Goal: Task Accomplishment & Management: Manage account settings

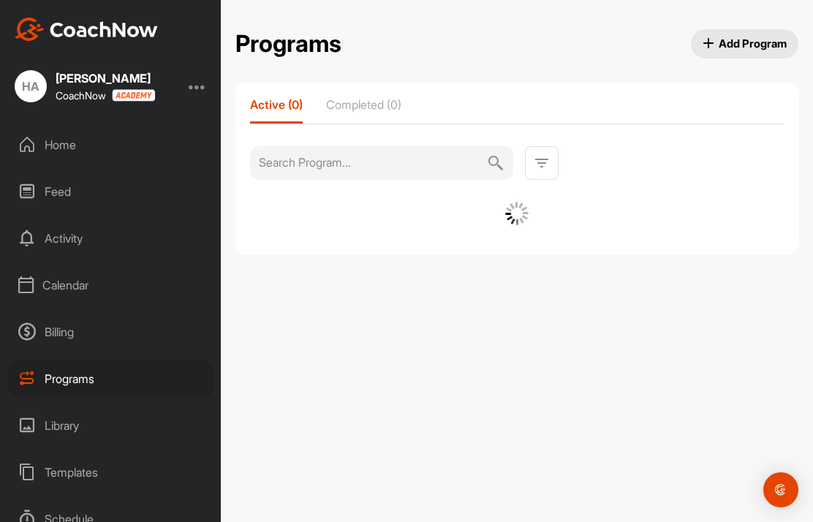
click at [77, 377] on div "Programs" at bounding box center [111, 378] width 206 height 37
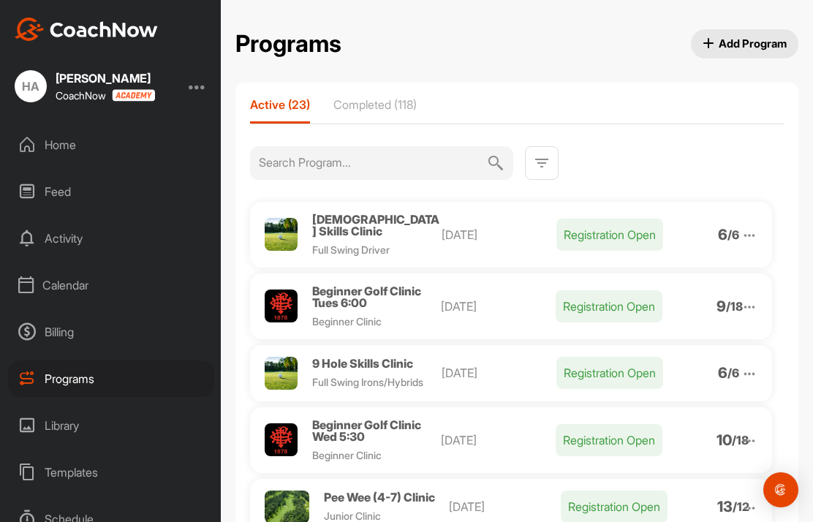
click at [376, 294] on div "Beginner Golf Clinic Tues 6:00" at bounding box center [376, 296] width 129 height 23
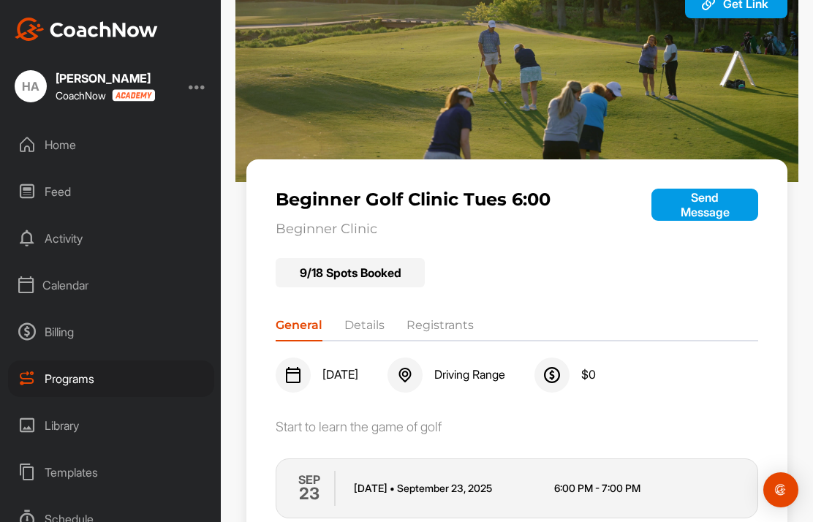
scroll to position [66, 0]
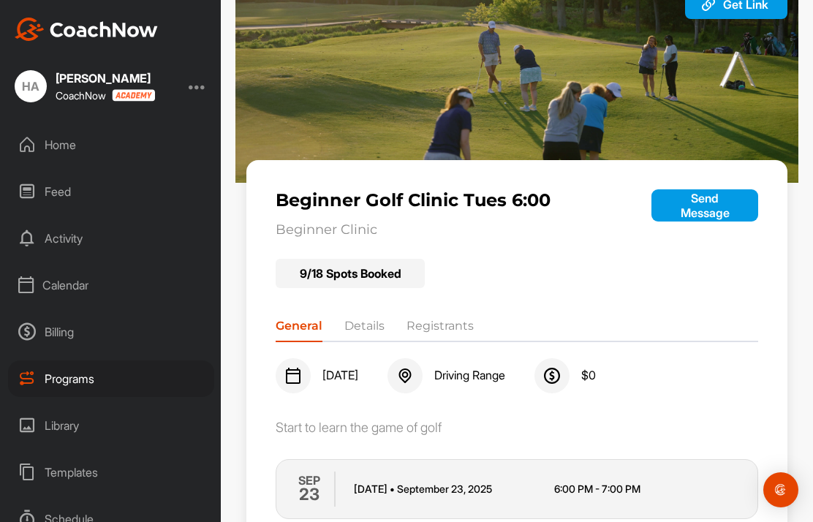
click at [453, 328] on li "Registrants" at bounding box center [440, 328] width 67 height 23
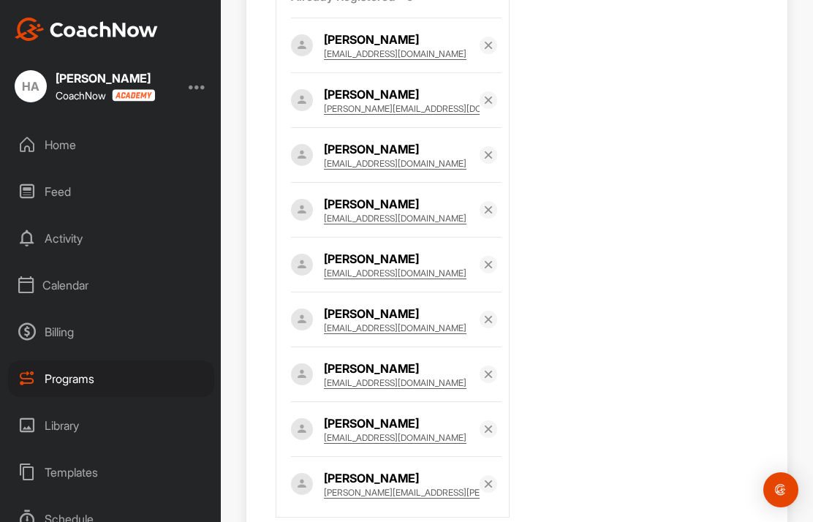
scroll to position [516, 0]
click at [604, 419] on div "Already Registered • 9 [PERSON_NAME] [PERSON_NAME][EMAIL_ADDRESS][DOMAIN_NAME] …" at bounding box center [517, 246] width 482 height 544
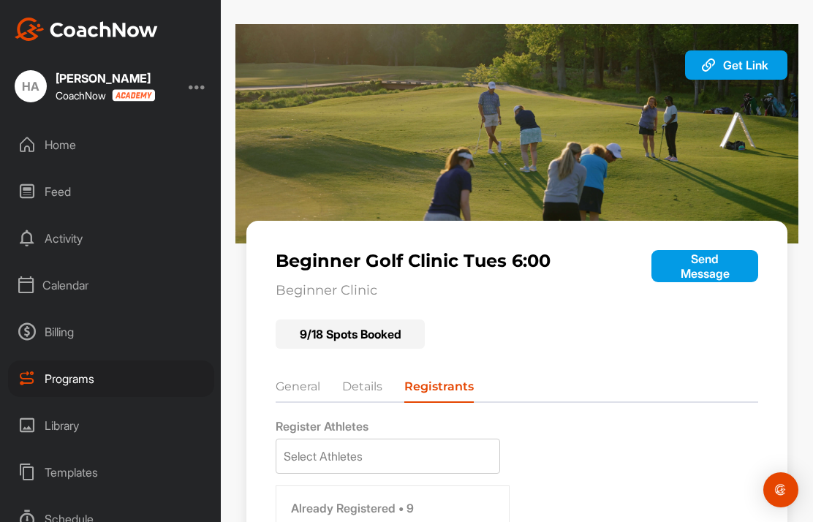
scroll to position [4, 0]
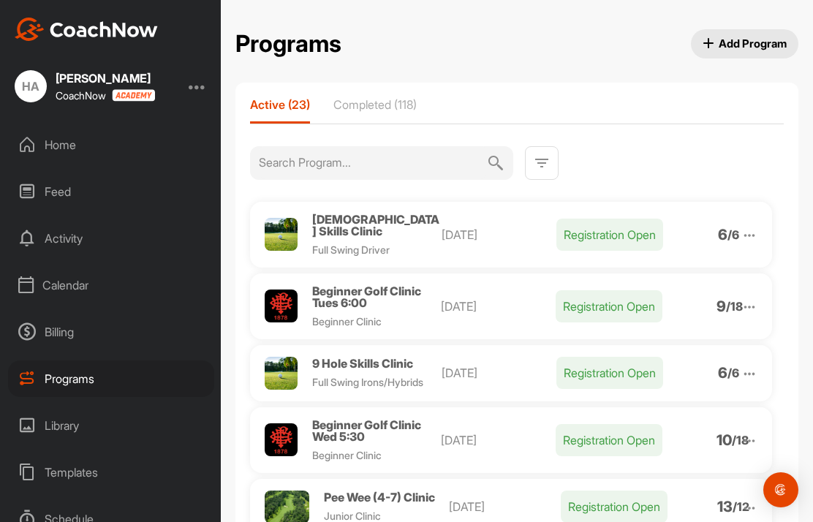
click at [752, 299] on img at bounding box center [749, 307] width 16 height 16
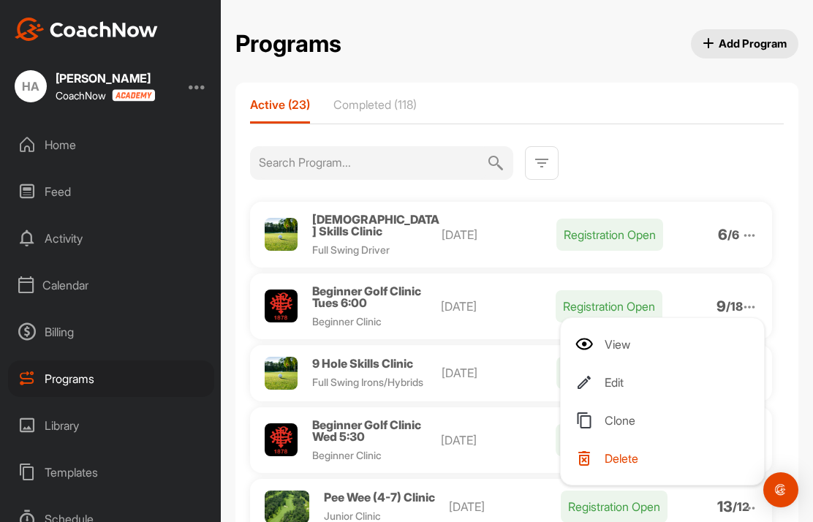
click at [622, 377] on li "Edit" at bounding box center [665, 382] width 180 height 23
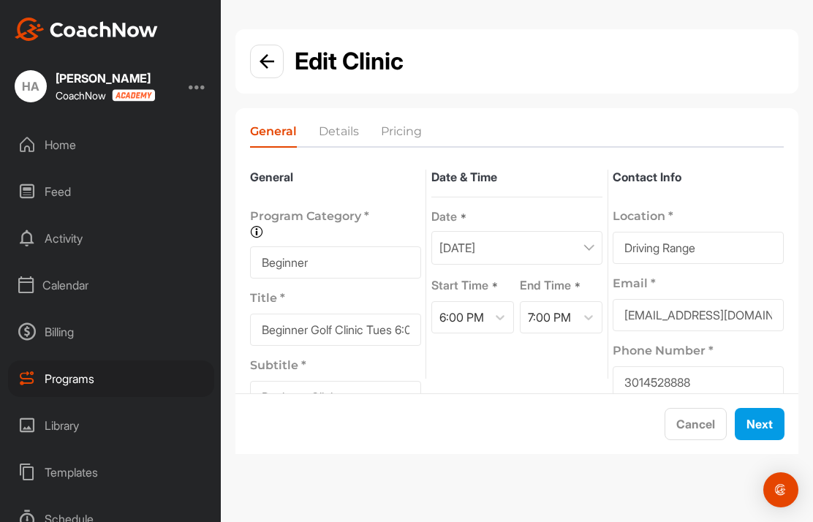
click at [743, 453] on div "Cancel Next" at bounding box center [516, 423] width 563 height 60
click at [755, 453] on div "Cancel Next" at bounding box center [516, 423] width 563 height 60
click at [748, 431] on span "Next" at bounding box center [759, 424] width 26 height 15
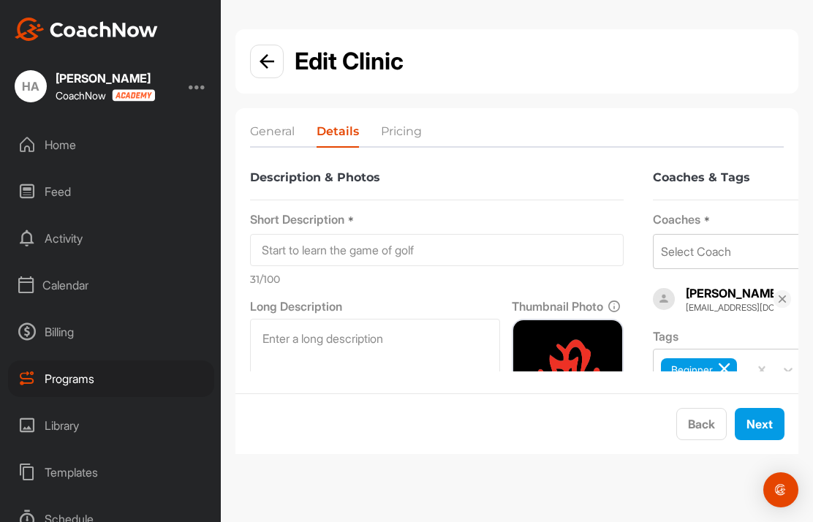
click at [752, 431] on span "Next" at bounding box center [759, 424] width 26 height 15
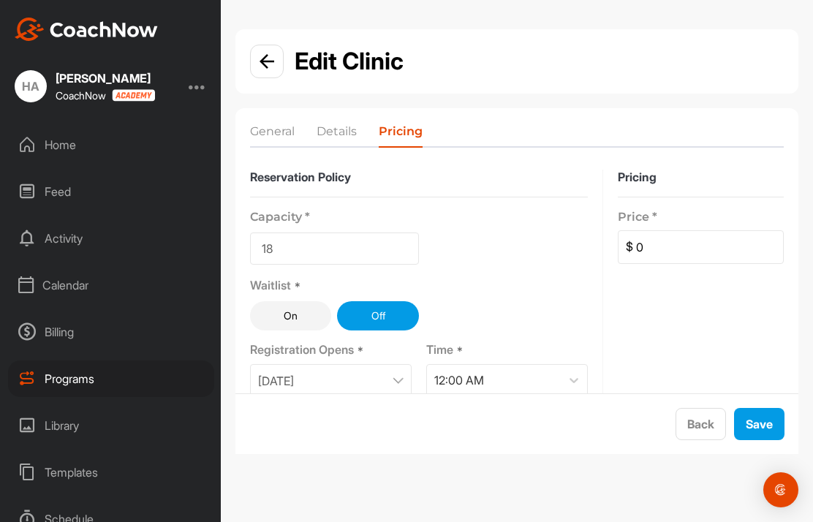
click at [379, 254] on input "18" at bounding box center [334, 248] width 169 height 32
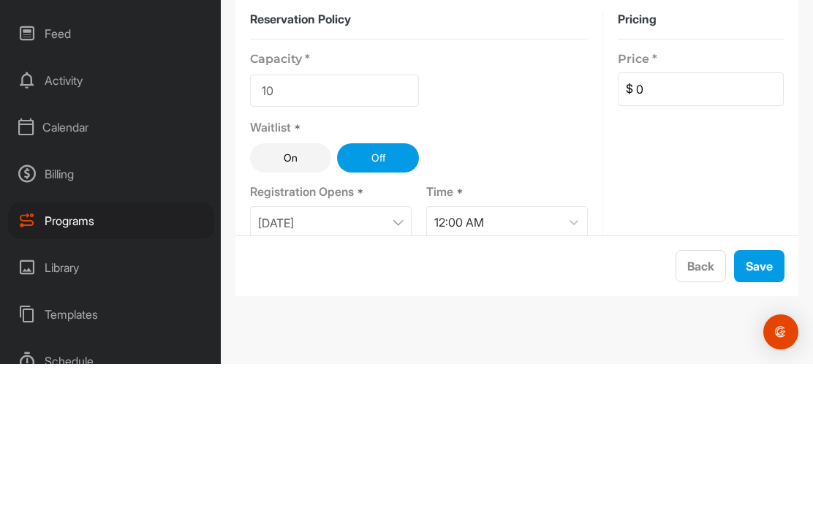
scroll to position [58, 0]
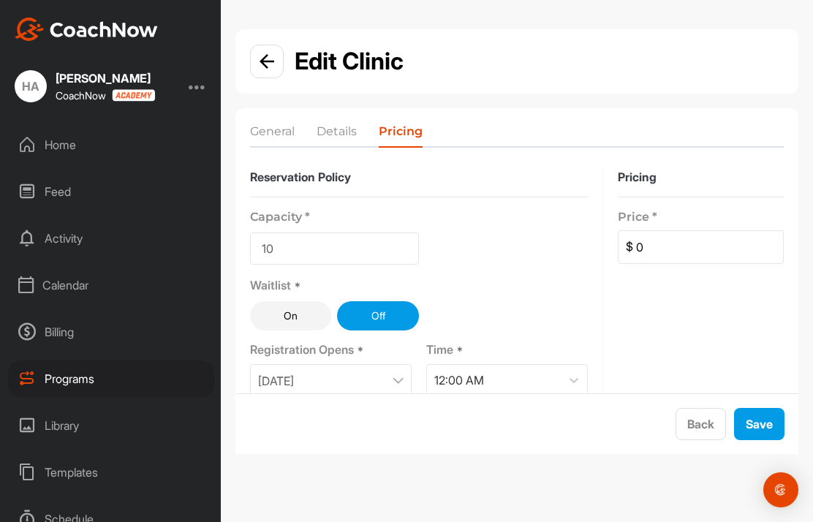
type input "10"
click at [765, 426] on span "Save" at bounding box center [759, 424] width 27 height 15
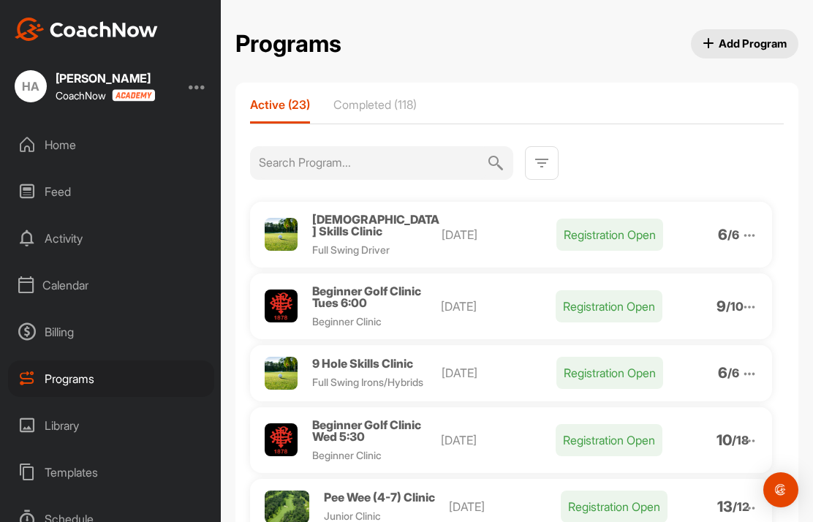
click at [378, 419] on div "Beginner Golf Clinic Wed 5:30" at bounding box center [376, 430] width 129 height 23
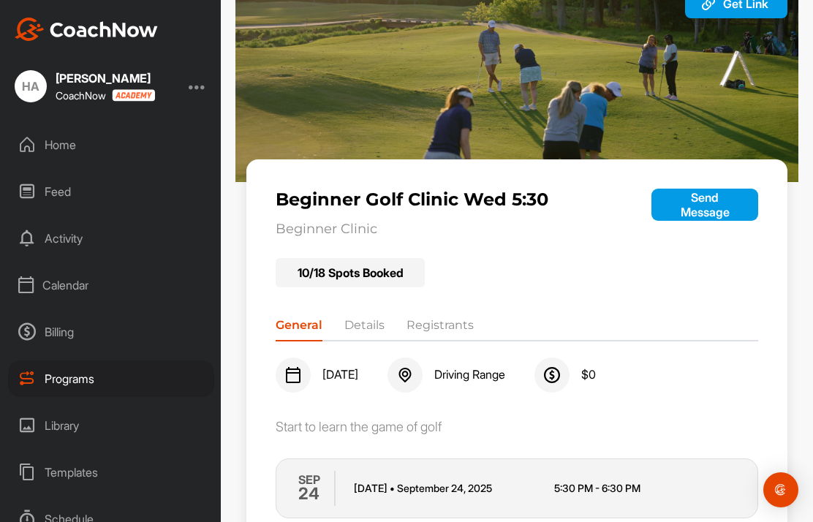
scroll to position [66, 0]
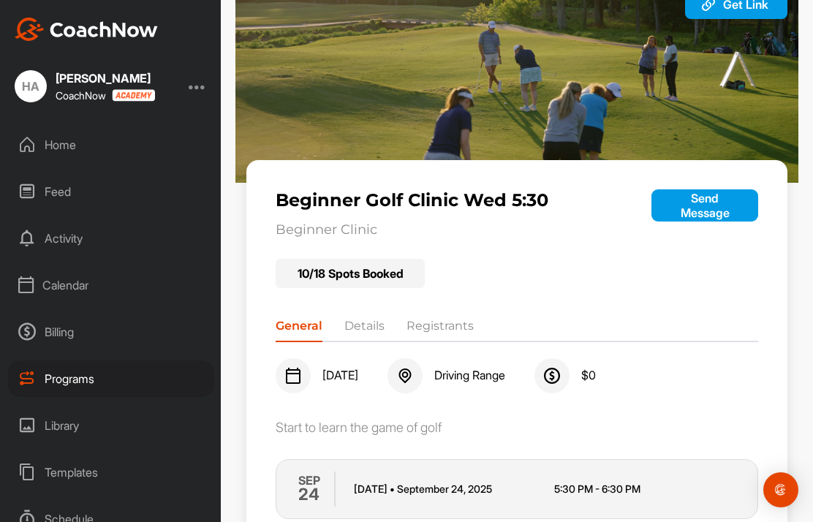
click at [447, 317] on li "Registrants" at bounding box center [440, 328] width 67 height 23
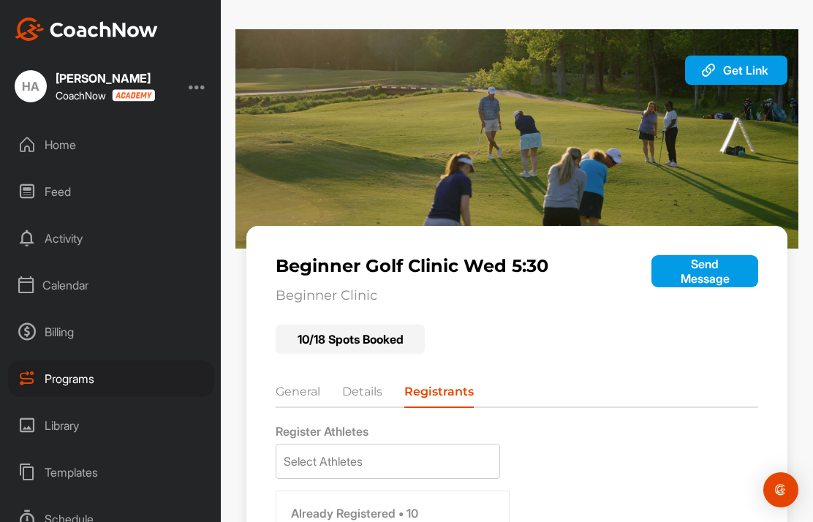
scroll to position [0, 0]
click at [75, 360] on div "Programs" at bounding box center [111, 378] width 206 height 37
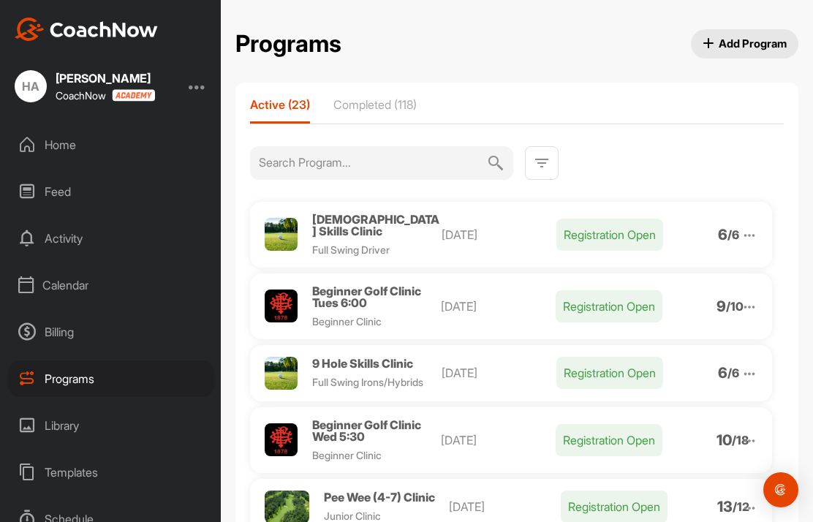
click at [375, 419] on div "Beginner Golf Clinic Wed 5:30" at bounding box center [376, 430] width 129 height 23
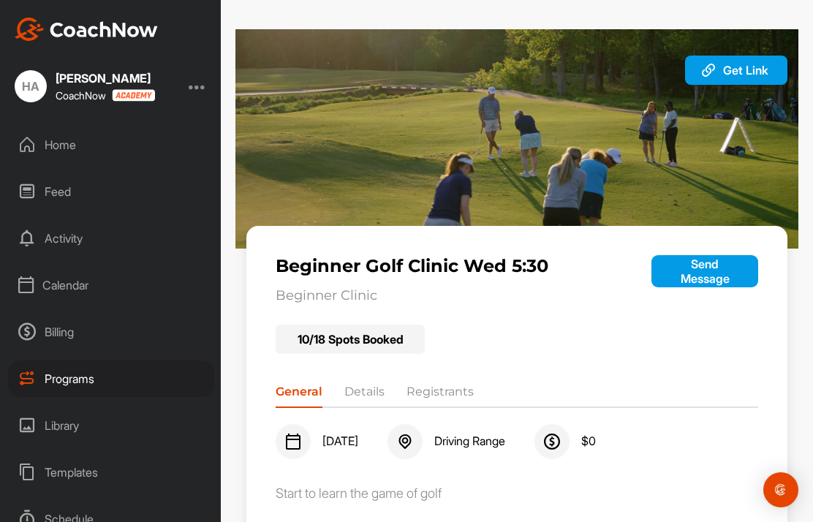
click at [72, 360] on div "Programs" at bounding box center [111, 378] width 206 height 37
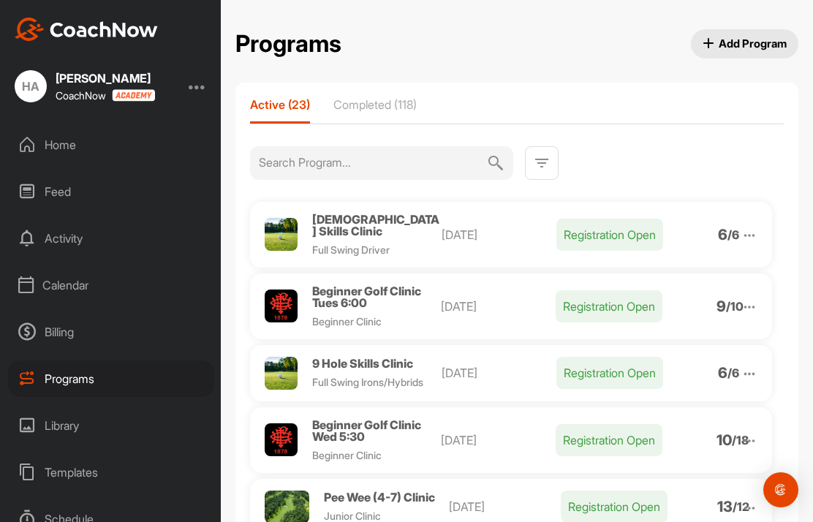
click at [755, 431] on div at bounding box center [749, 440] width 16 height 18
click at [619, 504] on li "Edit" at bounding box center [665, 515] width 180 height 23
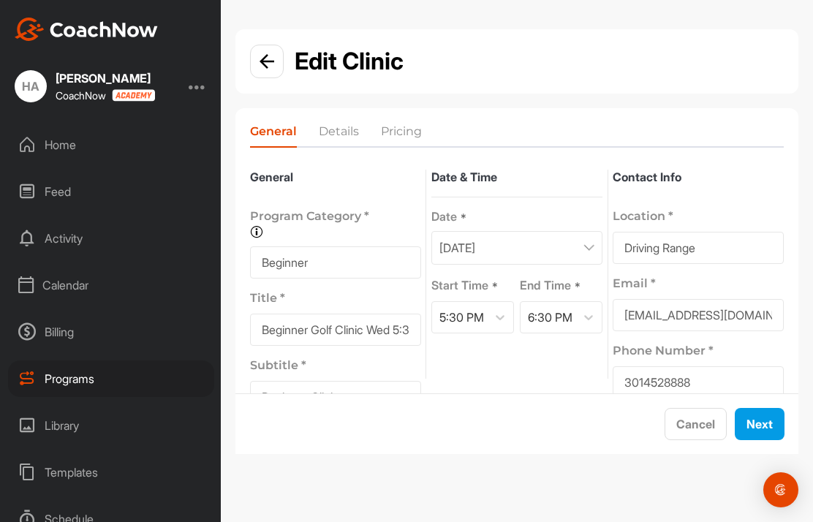
click at [763, 417] on span "Next" at bounding box center [759, 424] width 26 height 15
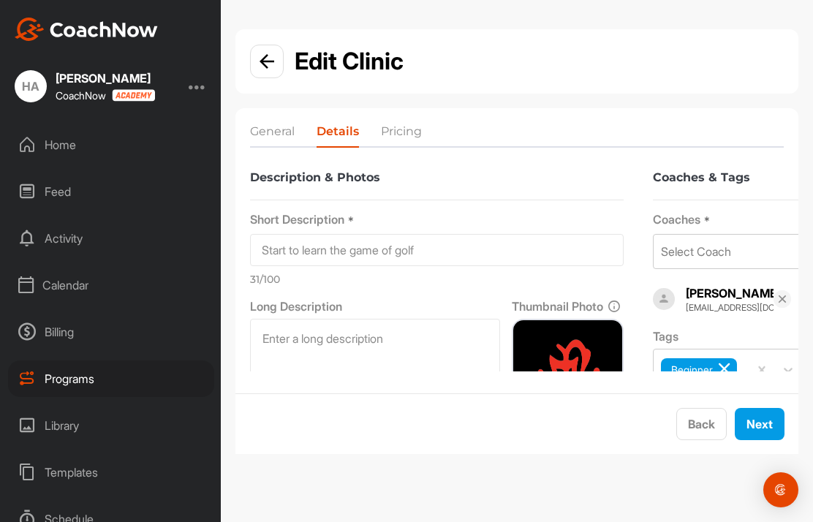
click at [760, 417] on span "Next" at bounding box center [759, 424] width 26 height 15
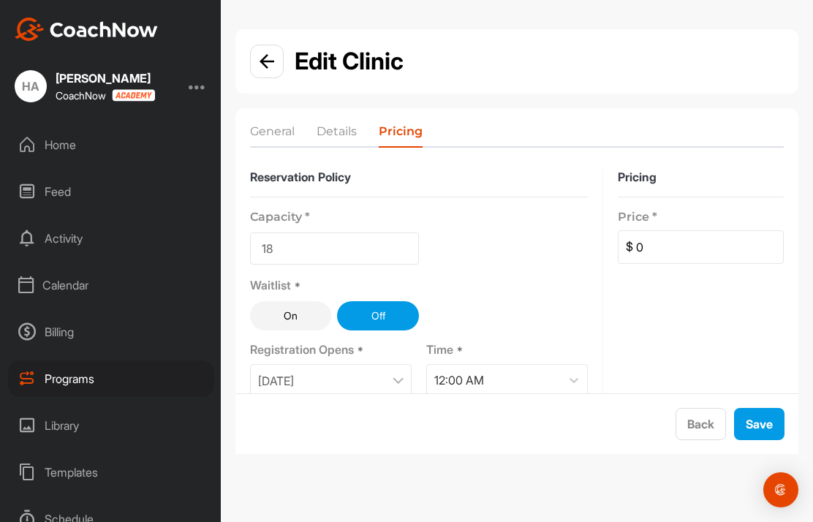
click at [367, 232] on input "18" at bounding box center [334, 248] width 169 height 32
type input "10"
click at [762, 417] on span "Save" at bounding box center [759, 424] width 27 height 15
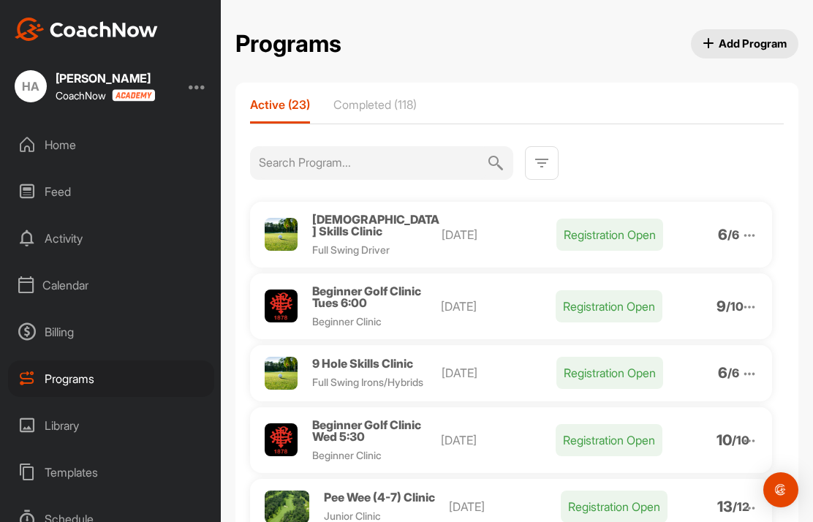
click at [364, 212] on span "[DEMOGRAPHIC_DATA] Skills Clinic" at bounding box center [375, 225] width 127 height 26
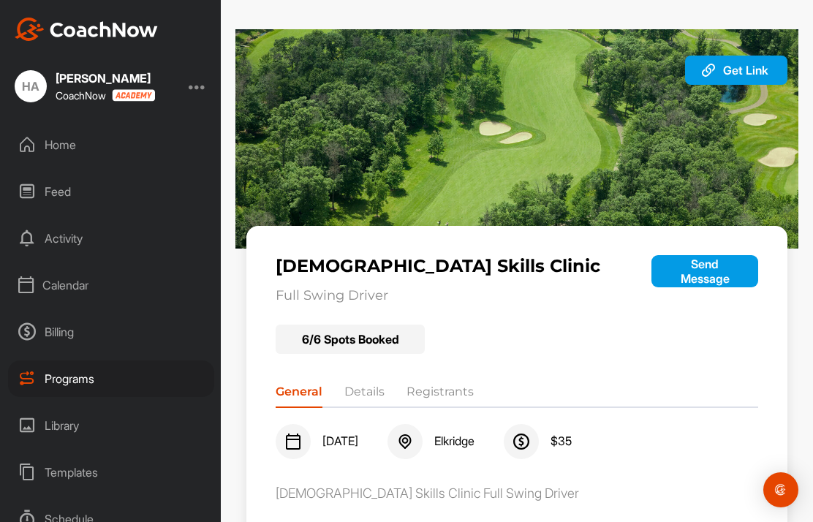
click at [453, 383] on li "Registrants" at bounding box center [440, 394] width 67 height 23
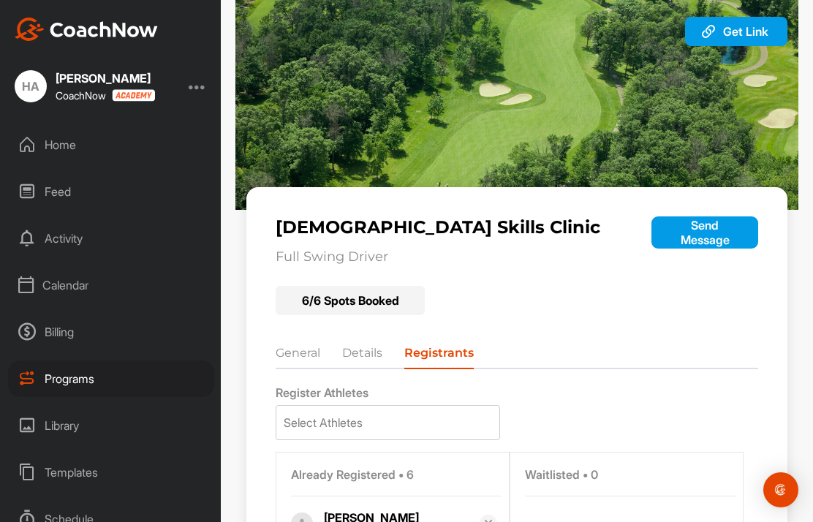
scroll to position [37, 0]
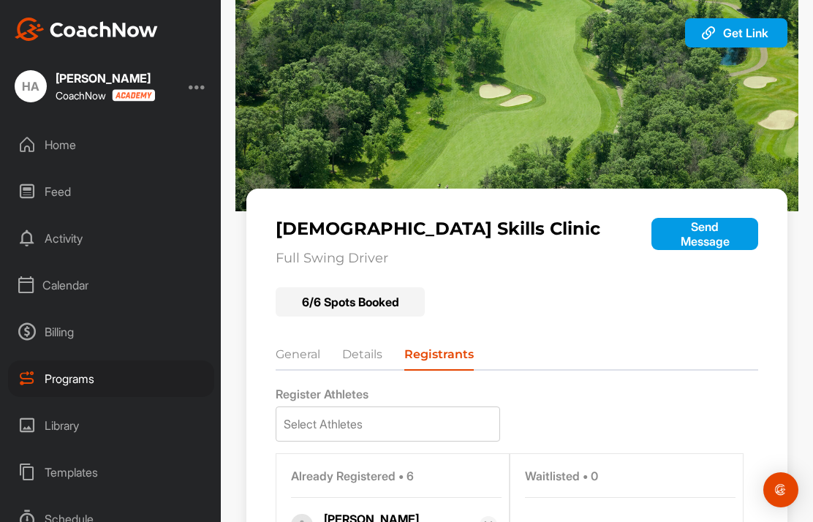
click at [74, 267] on div "Calendar" at bounding box center [111, 285] width 206 height 37
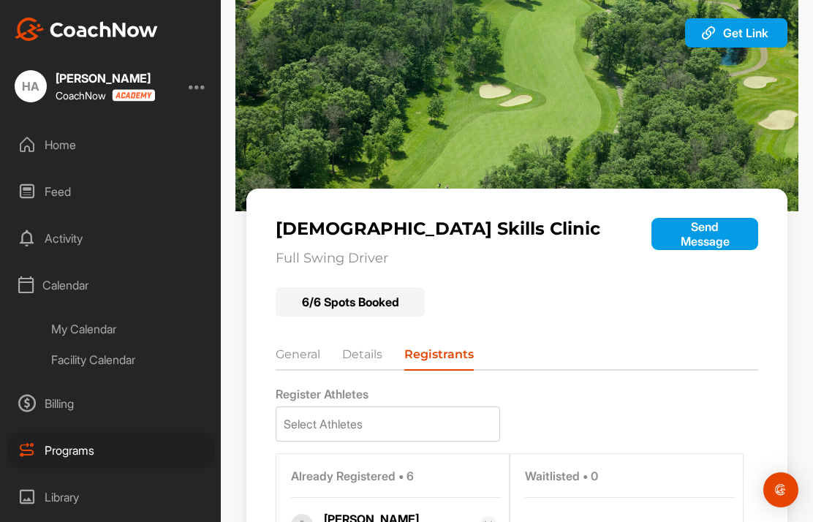
click at [119, 344] on div "Facility Calendar" at bounding box center [127, 359] width 173 height 31
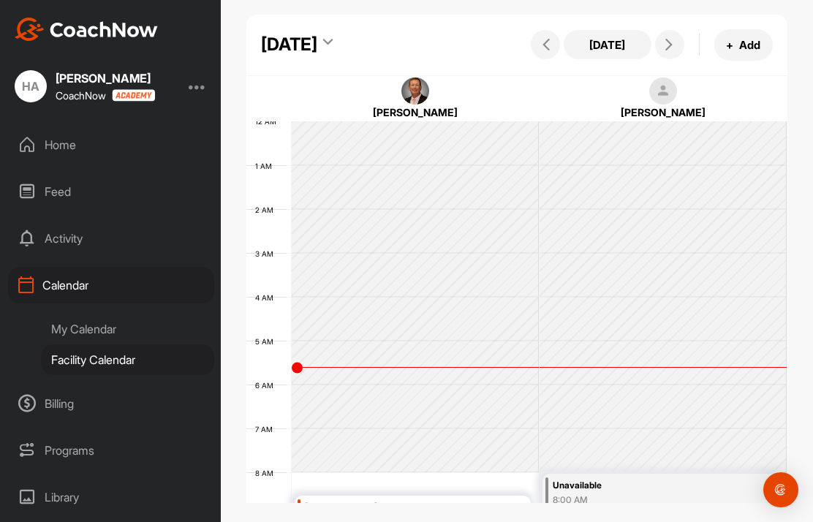
click at [676, 50] on span at bounding box center [670, 45] width 18 height 12
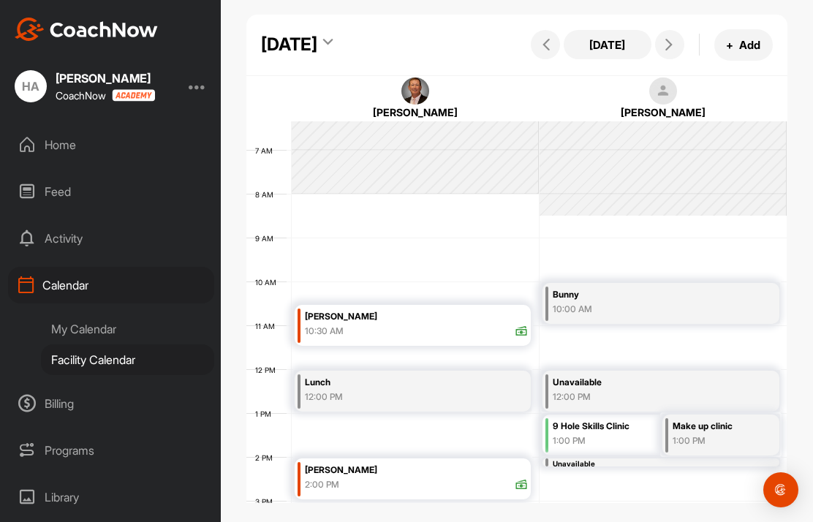
scroll to position [278, 0]
click at [670, 50] on icon at bounding box center [669, 45] width 12 height 12
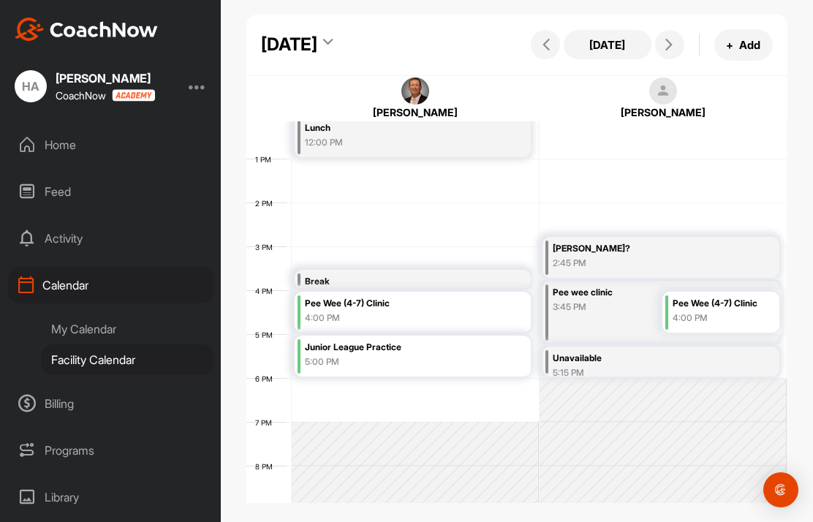
scroll to position [534, 0]
click at [676, 50] on span at bounding box center [670, 45] width 18 height 12
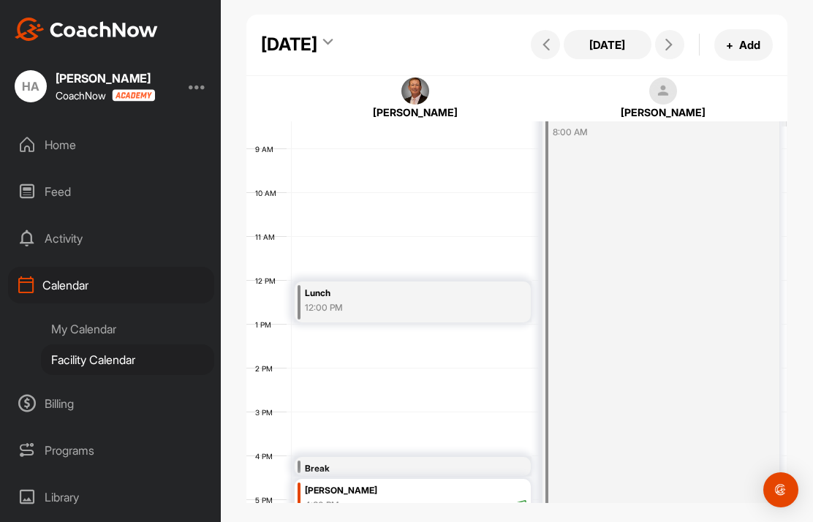
scroll to position [370, 0]
click at [74, 323] on div "My Calendar" at bounding box center [127, 329] width 173 height 31
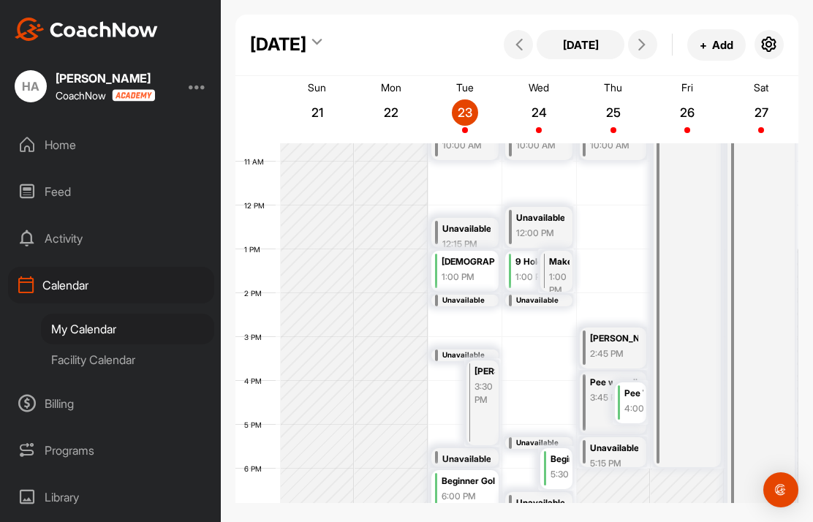
scroll to position [464, 0]
click at [609, 117] on p "25" at bounding box center [613, 112] width 26 height 15
click at [616, 129] on span "September 25, 2025" at bounding box center [613, 130] width 6 height 6
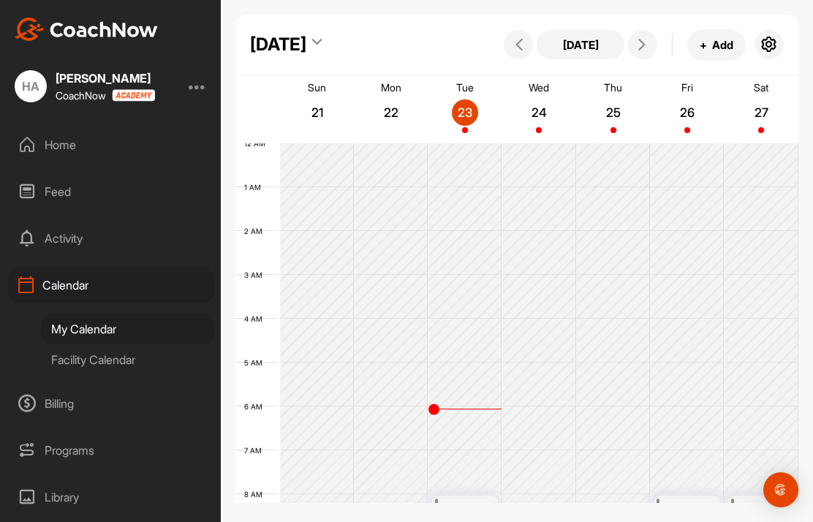
scroll to position [0, 0]
click at [638, 43] on icon at bounding box center [642, 45] width 12 height 12
click at [643, 37] on button at bounding box center [642, 44] width 29 height 29
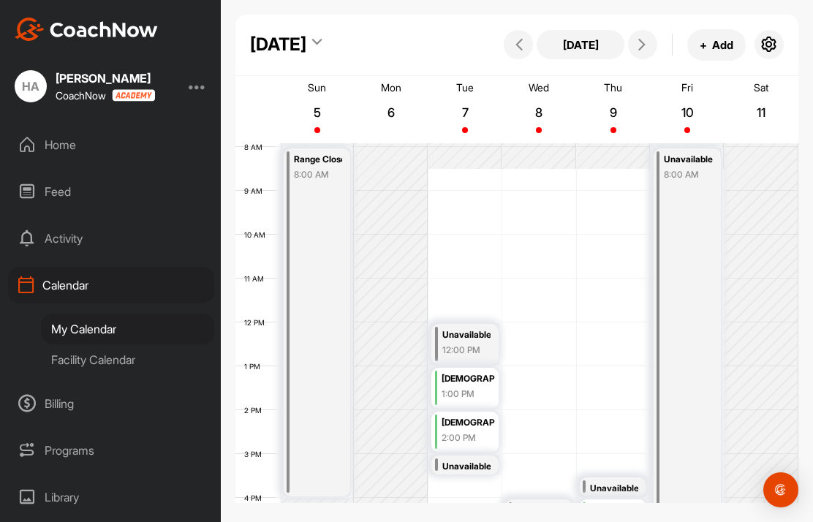
scroll to position [347, 0]
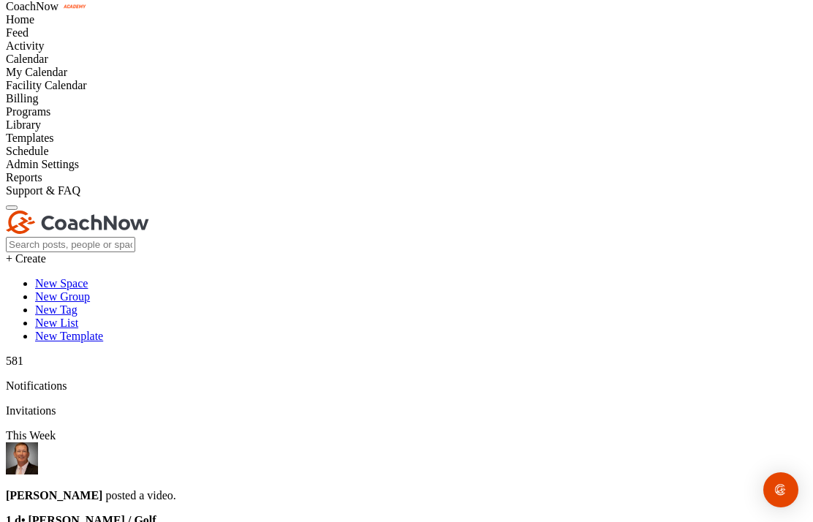
click at [81, 92] on div "Facility Calendar" at bounding box center [406, 85] width 801 height 13
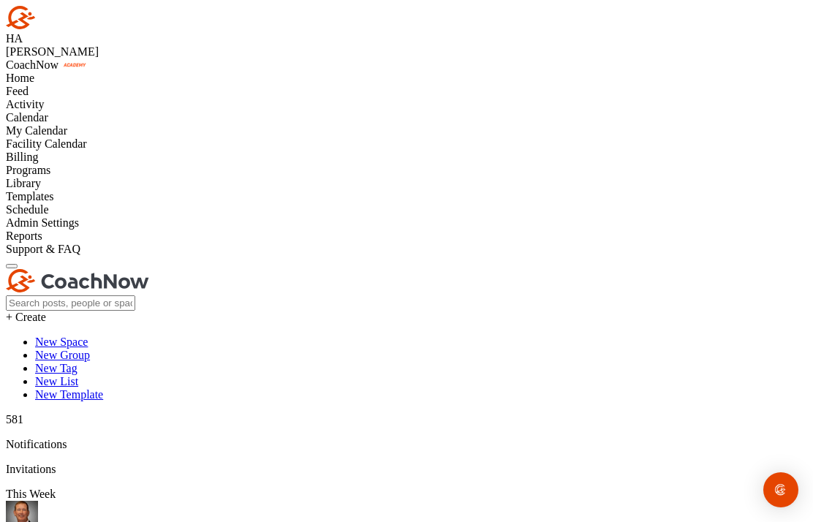
scroll to position [83, 0]
